Goal: Check status: Check status

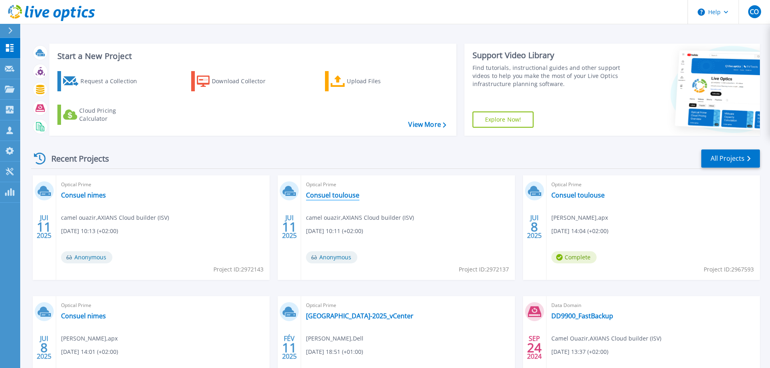
click at [333, 193] on link "Consuel toulouse" at bounding box center [332, 195] width 53 height 8
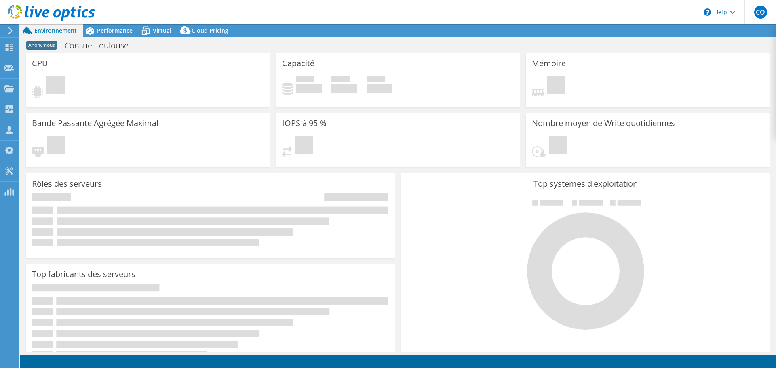
select select "EUFrankfurt"
select select "USD"
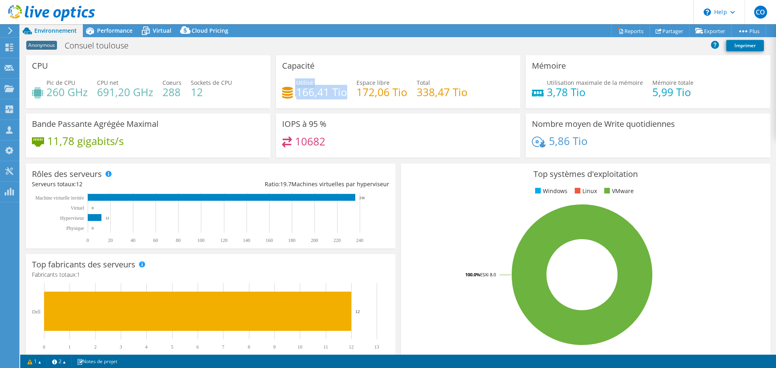
drag, startPoint x: 344, startPoint y: 93, endPoint x: 273, endPoint y: 86, distance: 71.1
click at [273, 86] on div "Capacité Utilisé 166,41 Tio Espace libre 172,06 Tio Total 338,47 Tio" at bounding box center [398, 81] width 250 height 53
click at [158, 30] on span "Virtual" at bounding box center [162, 31] width 19 height 8
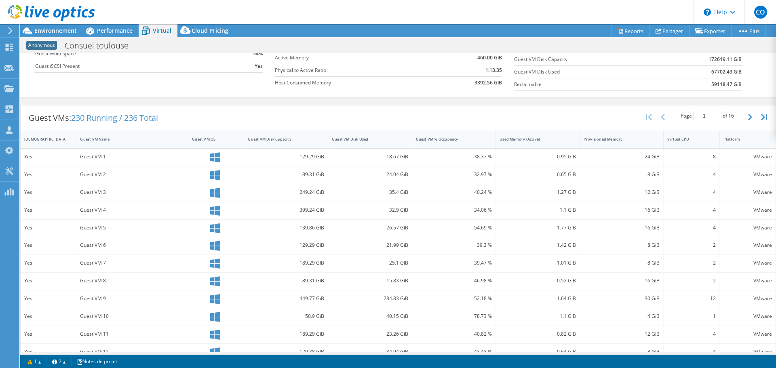
scroll to position [121, 0]
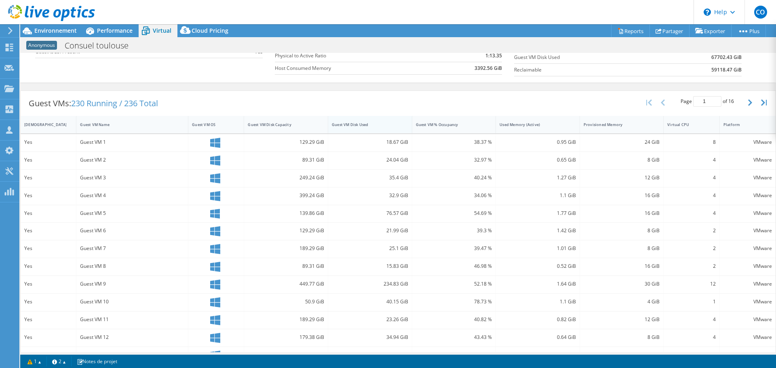
click at [371, 125] on div "Guest VM Disk Used" at bounding box center [365, 124] width 67 height 5
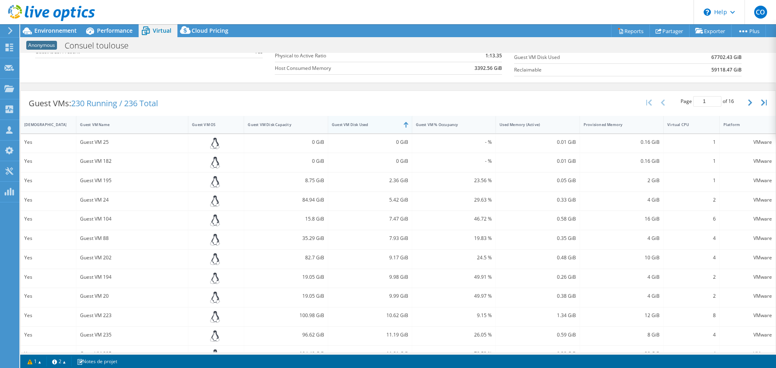
click at [371, 125] on div "Guest VM Disk Used" at bounding box center [365, 124] width 67 height 5
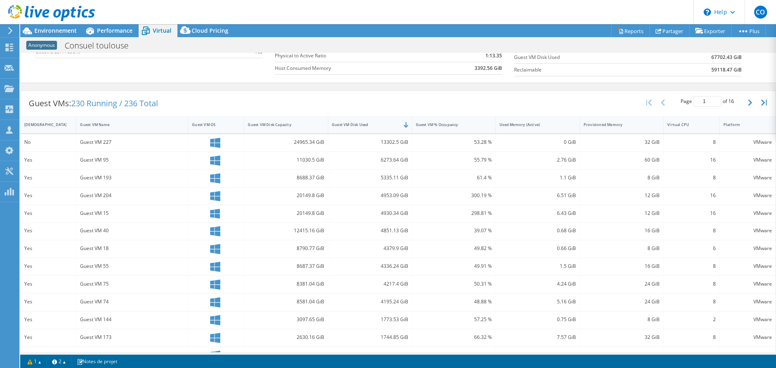
click at [131, 141] on div "Guest VM 227" at bounding box center [132, 142] width 104 height 9
click at [388, 138] on div "13302.5 GiB" at bounding box center [370, 142] width 76 height 9
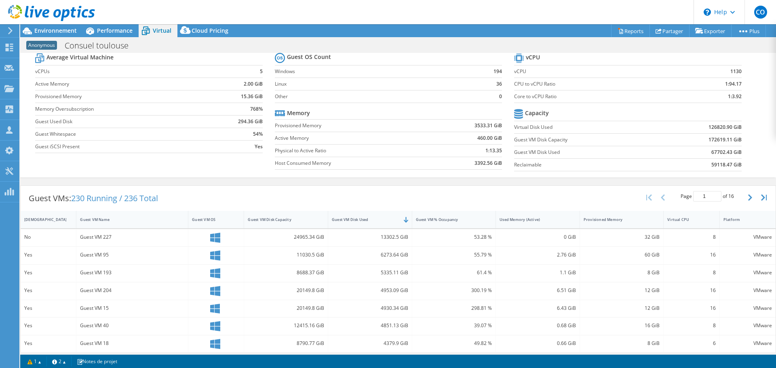
scroll to position [12, 0]
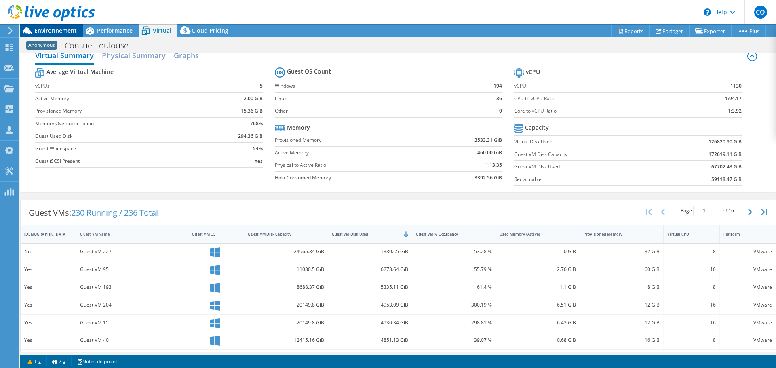
click at [49, 30] on span "Environnement" at bounding box center [55, 31] width 42 height 8
